Goal: Information Seeking & Learning: Learn about a topic

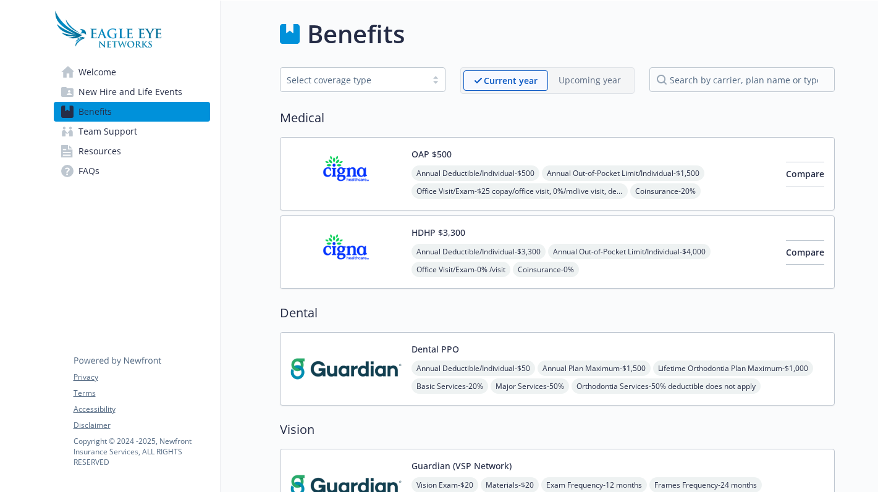
click at [320, 170] on img at bounding box center [345, 174] width 111 height 52
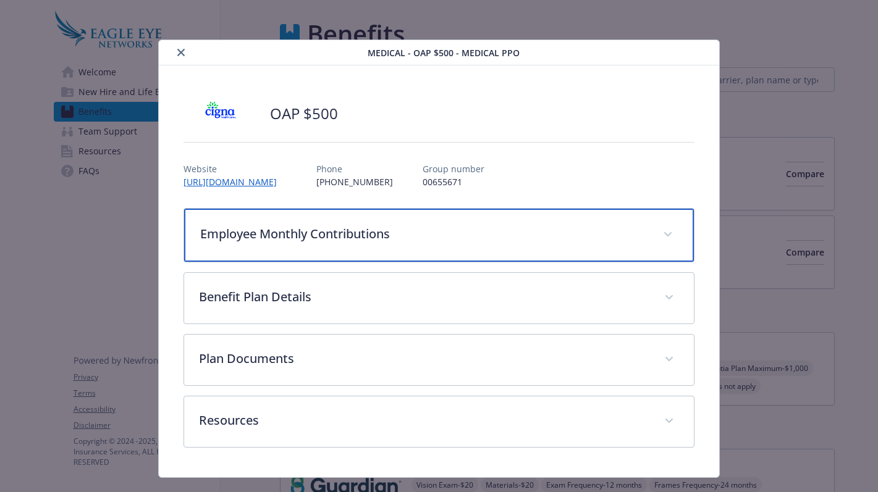
click at [492, 238] on p "Employee Monthly Contributions" at bounding box center [424, 234] width 448 height 19
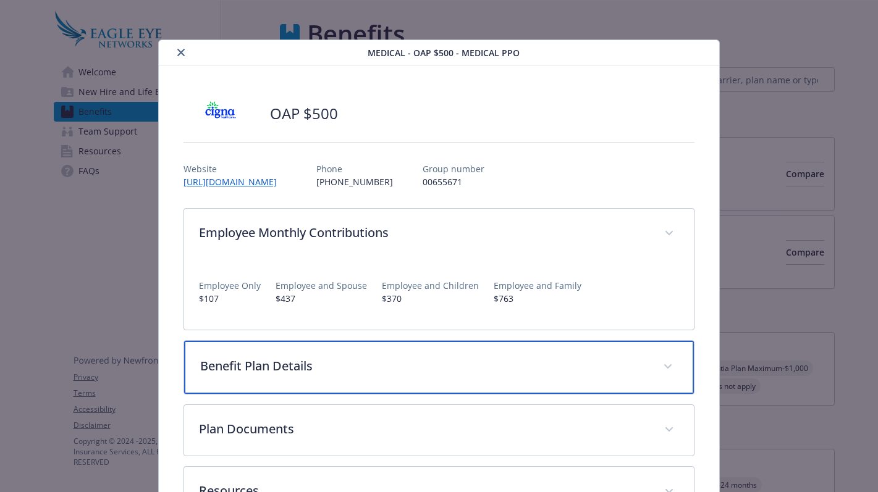
click at [495, 366] on p "Benefit Plan Details" at bounding box center [424, 366] width 448 height 19
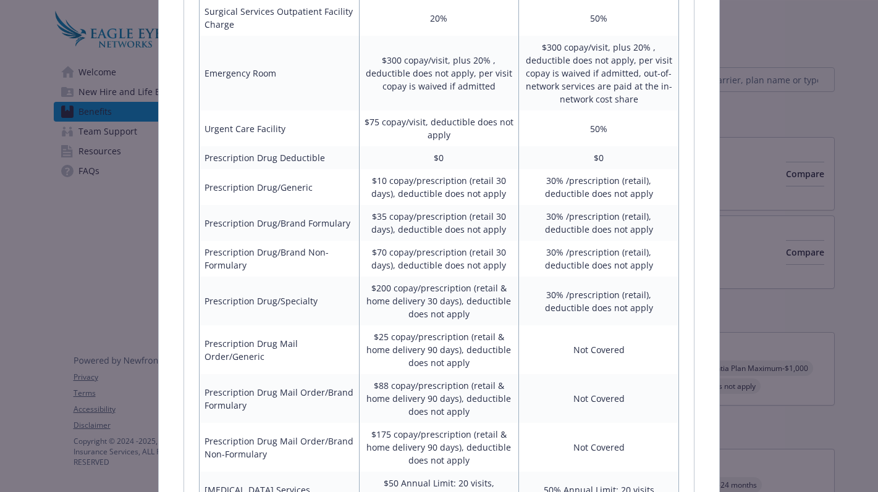
scroll to position [711, 0]
